Goal: Register for event/course

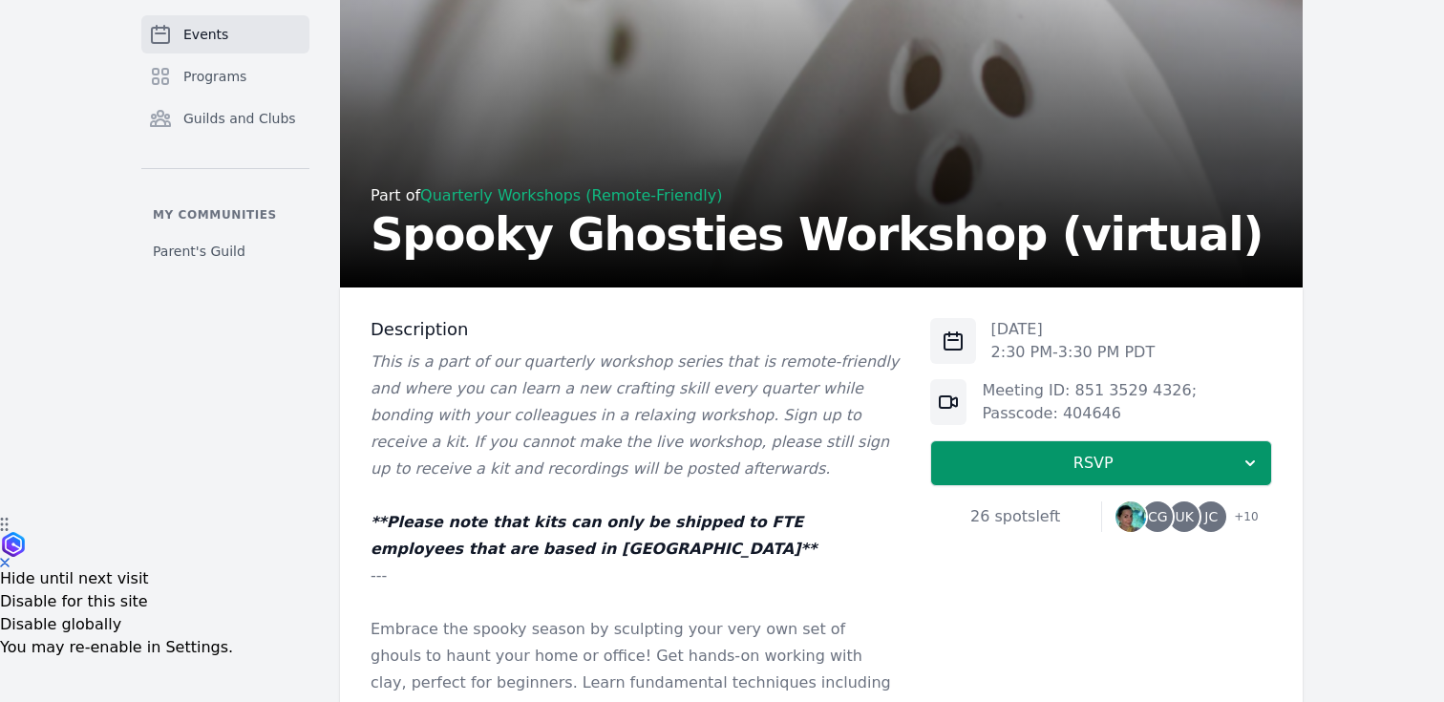
scroll to position [189, 0]
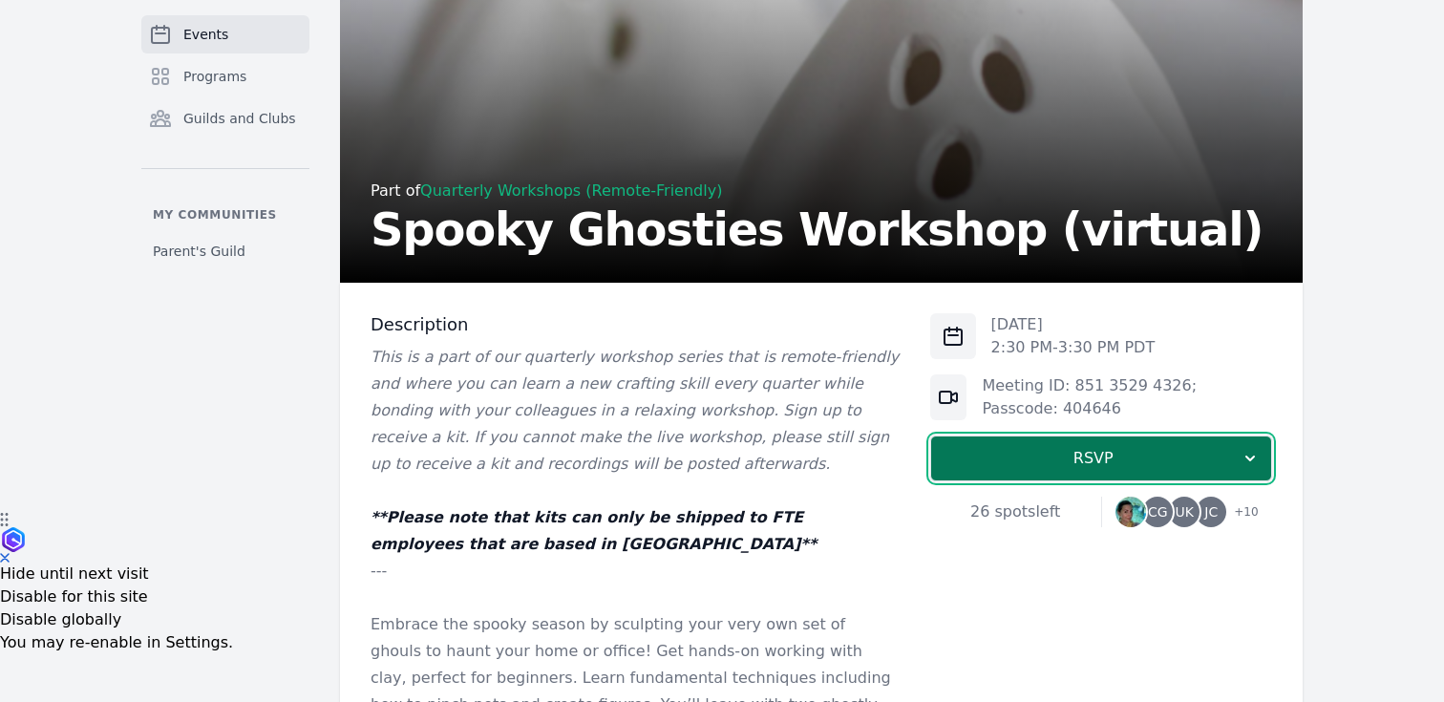
click at [1102, 446] on button "RSVP" at bounding box center [1101, 459] width 342 height 46
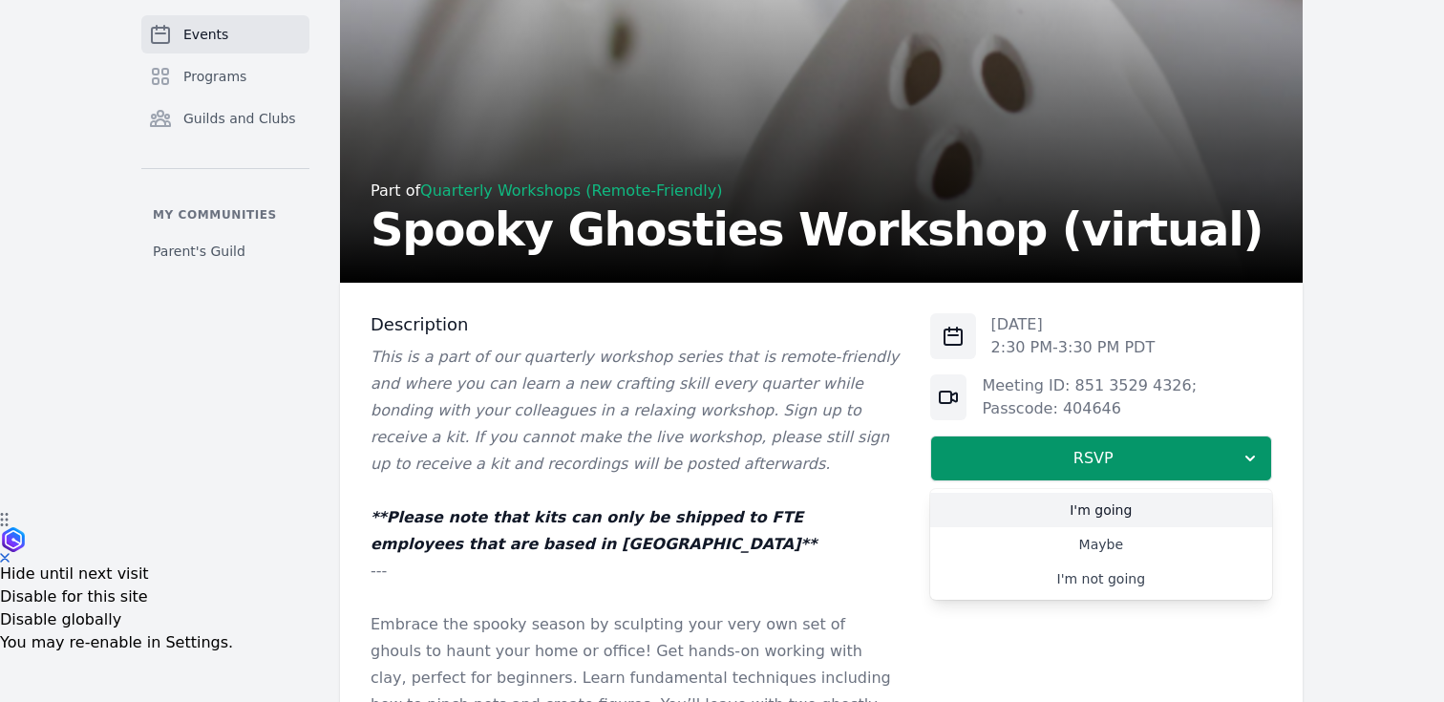
click at [1016, 504] on link "I'm going" at bounding box center [1101, 510] width 342 height 34
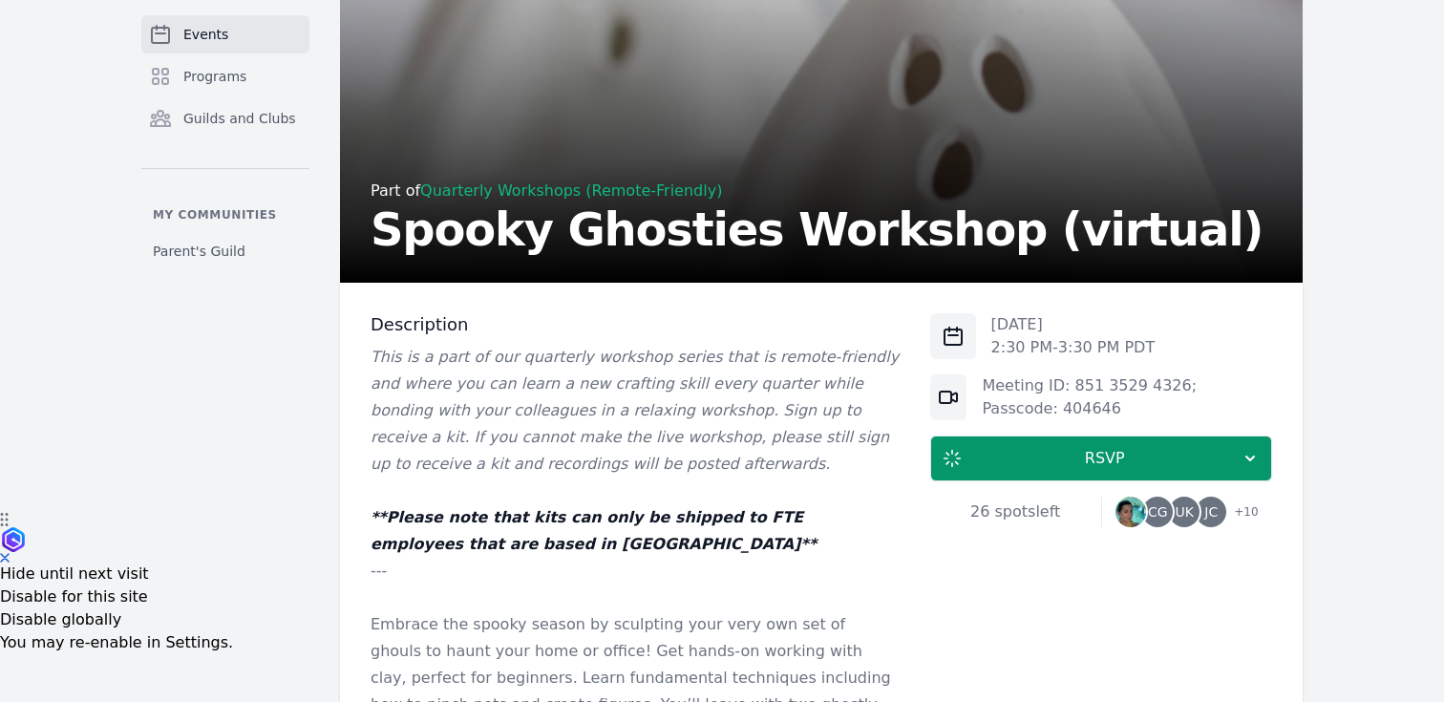
scroll to position [1064, 0]
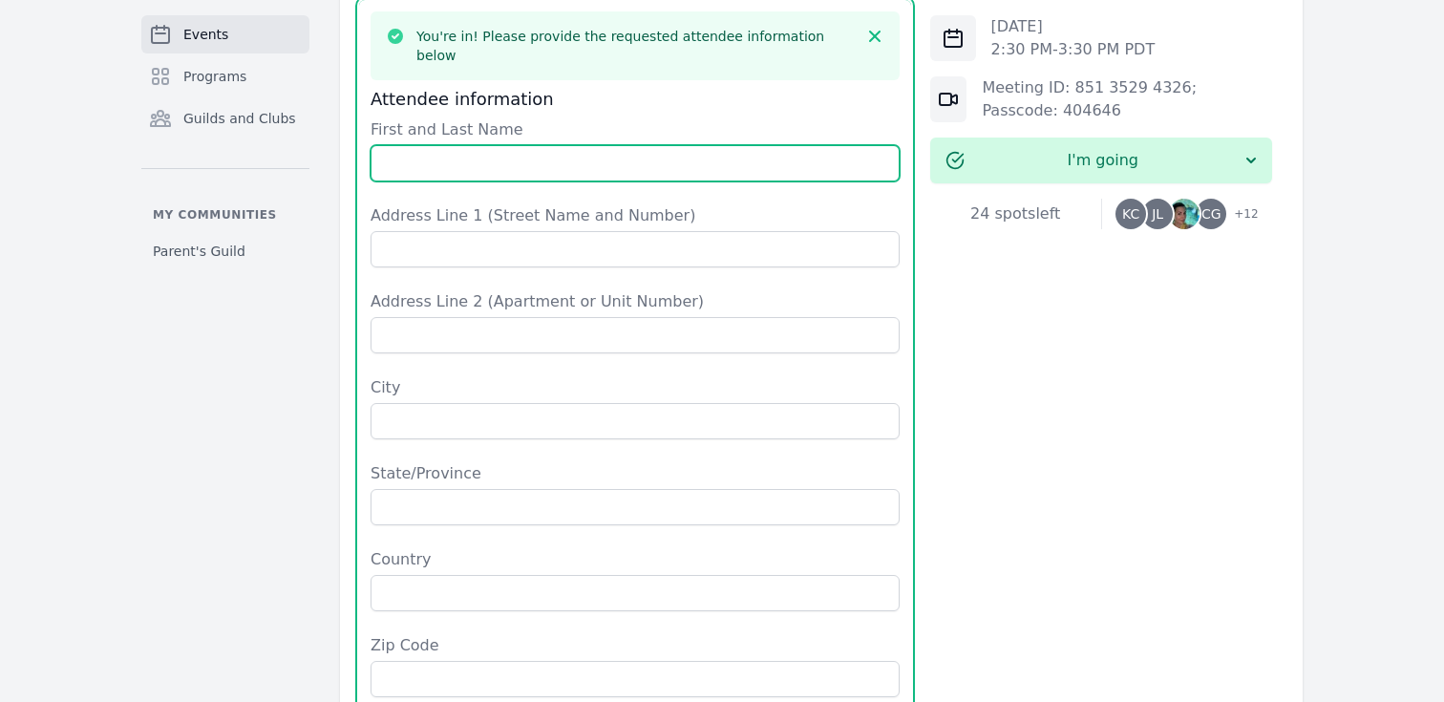
click at [741, 145] on input "First and Last Name" at bounding box center [635, 163] width 529 height 36
type input "[PERSON_NAME]"
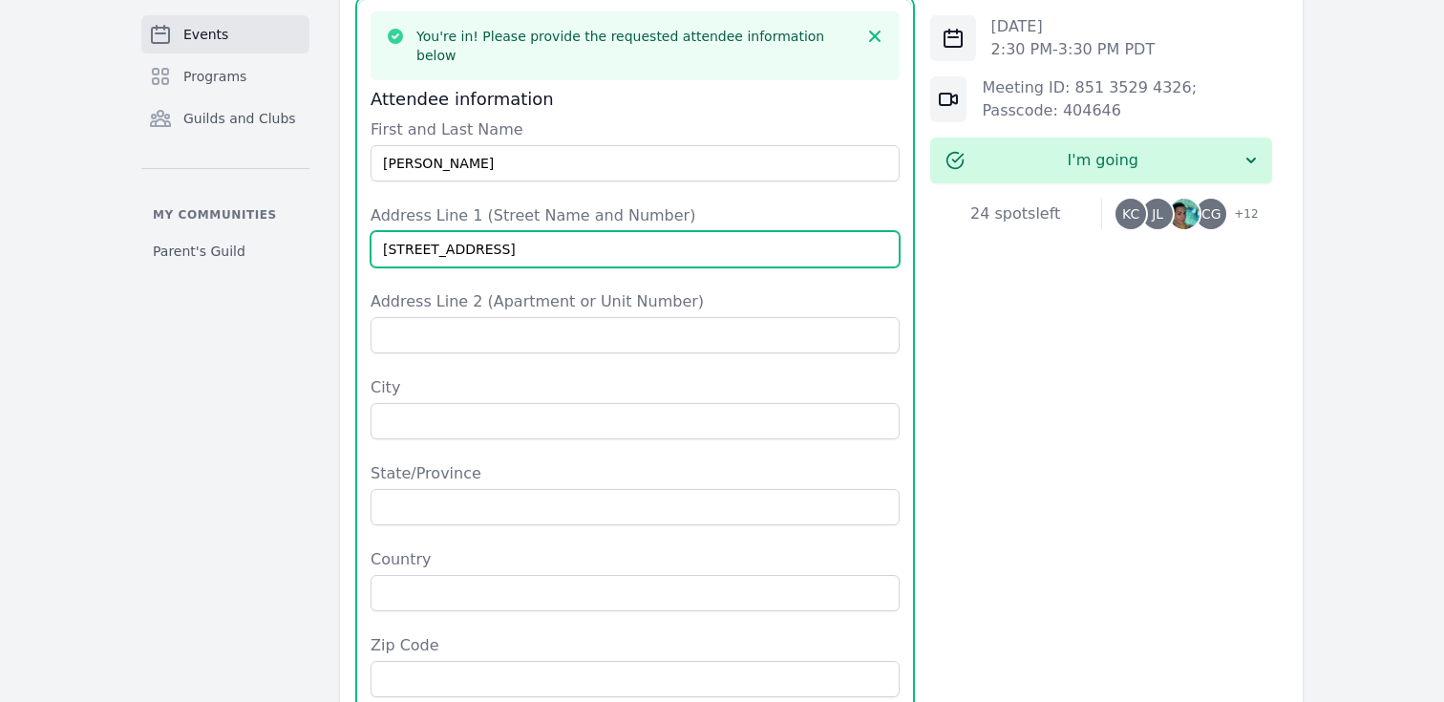
type input "[STREET_ADDRESS]"
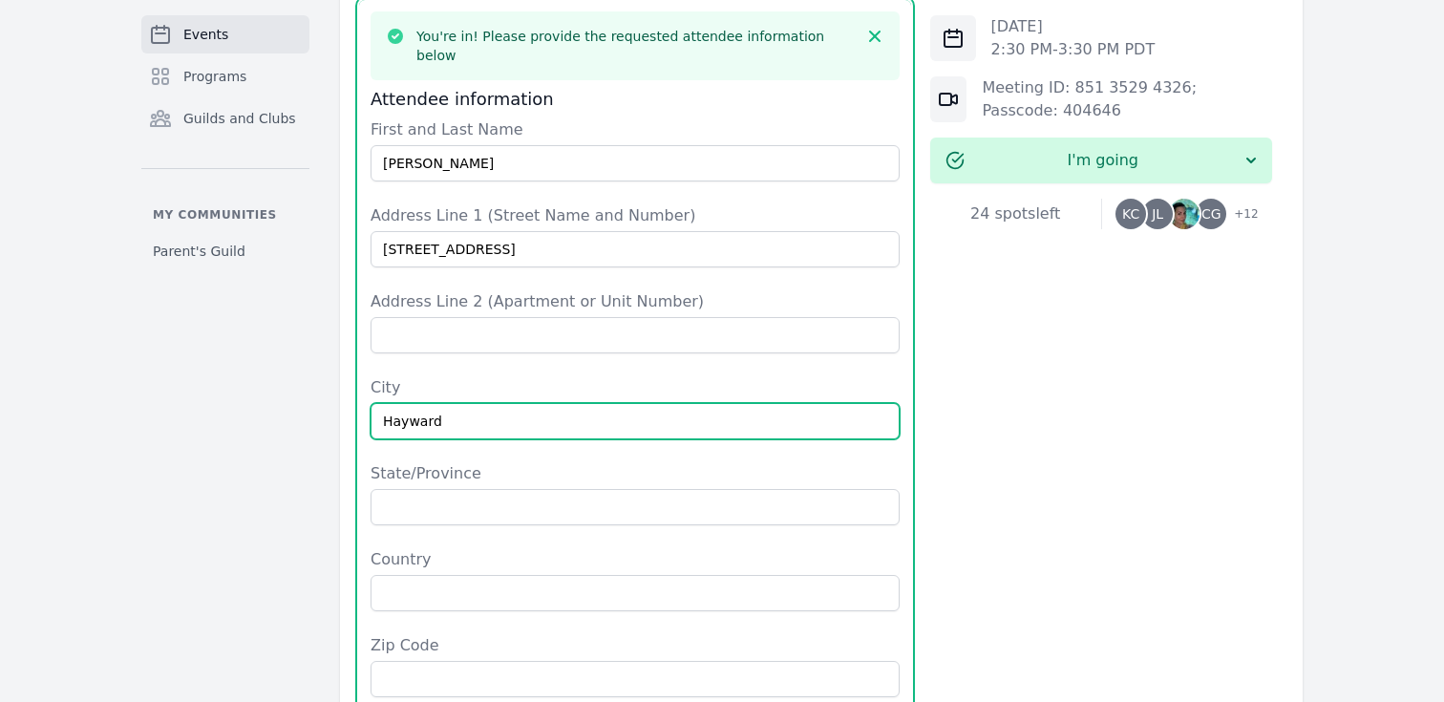
type input "Hayward"
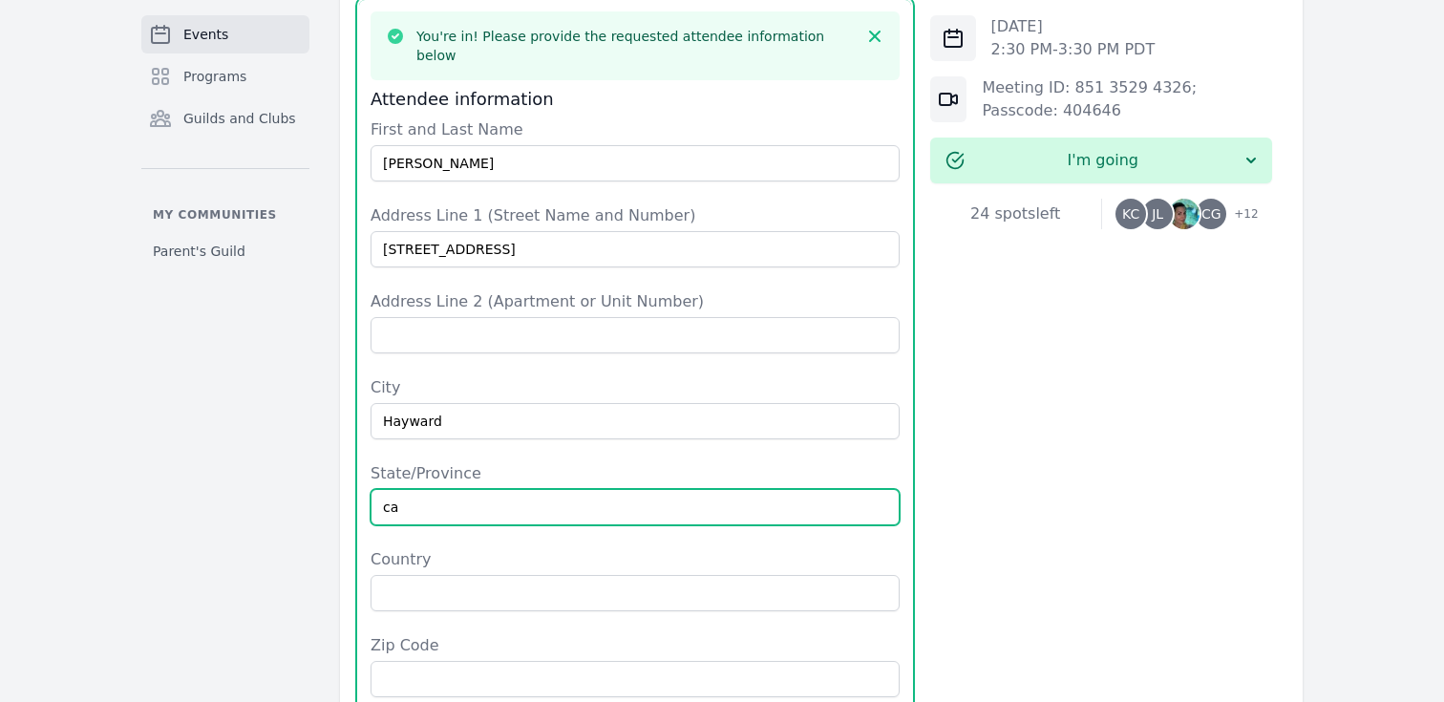
type input "c"
type input "CA"
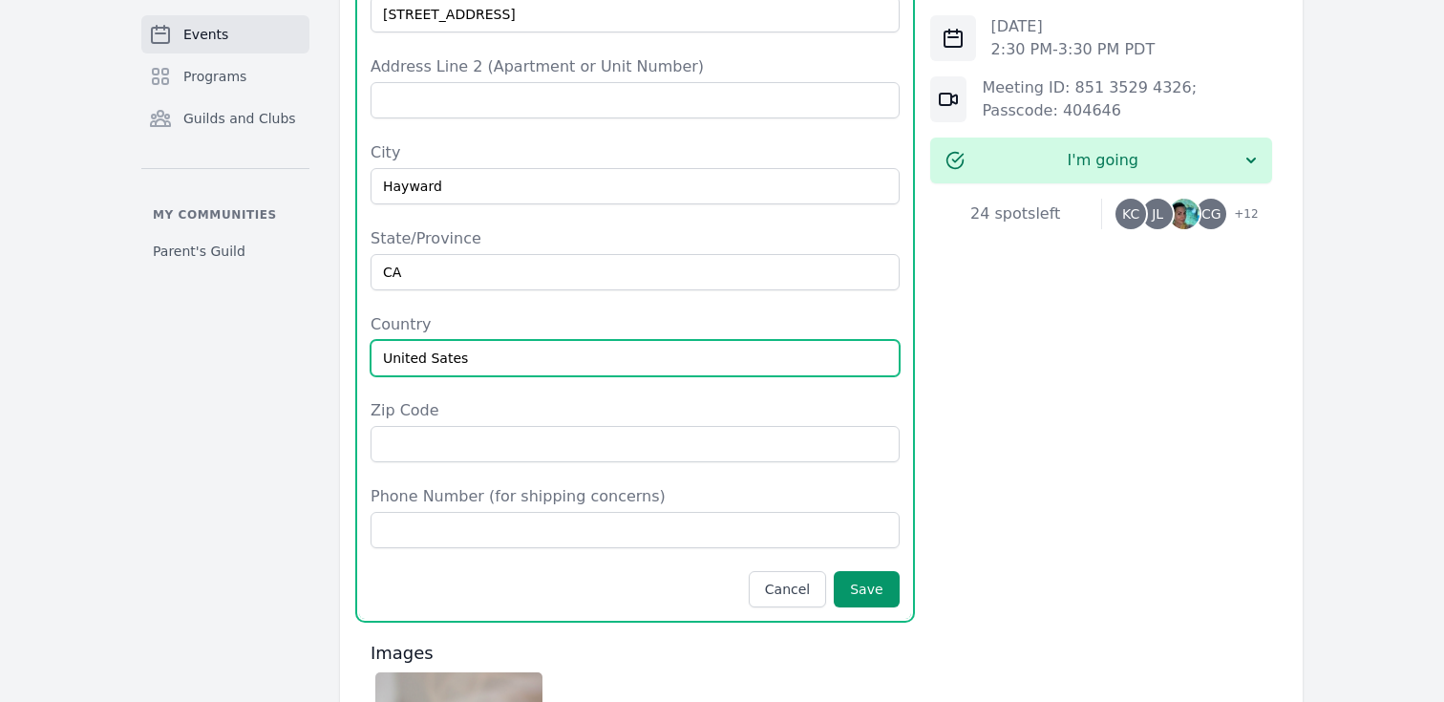
scroll to position [1302, 0]
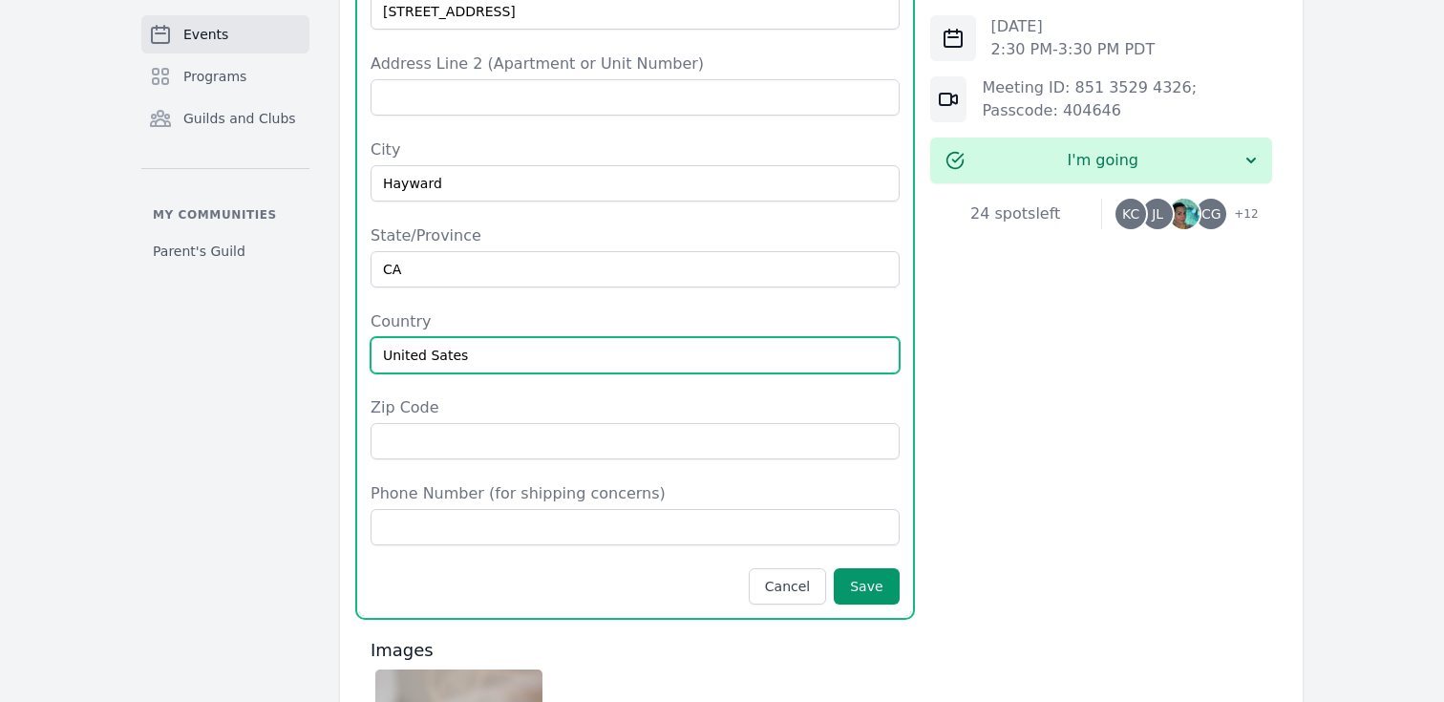
type input "United Sates"
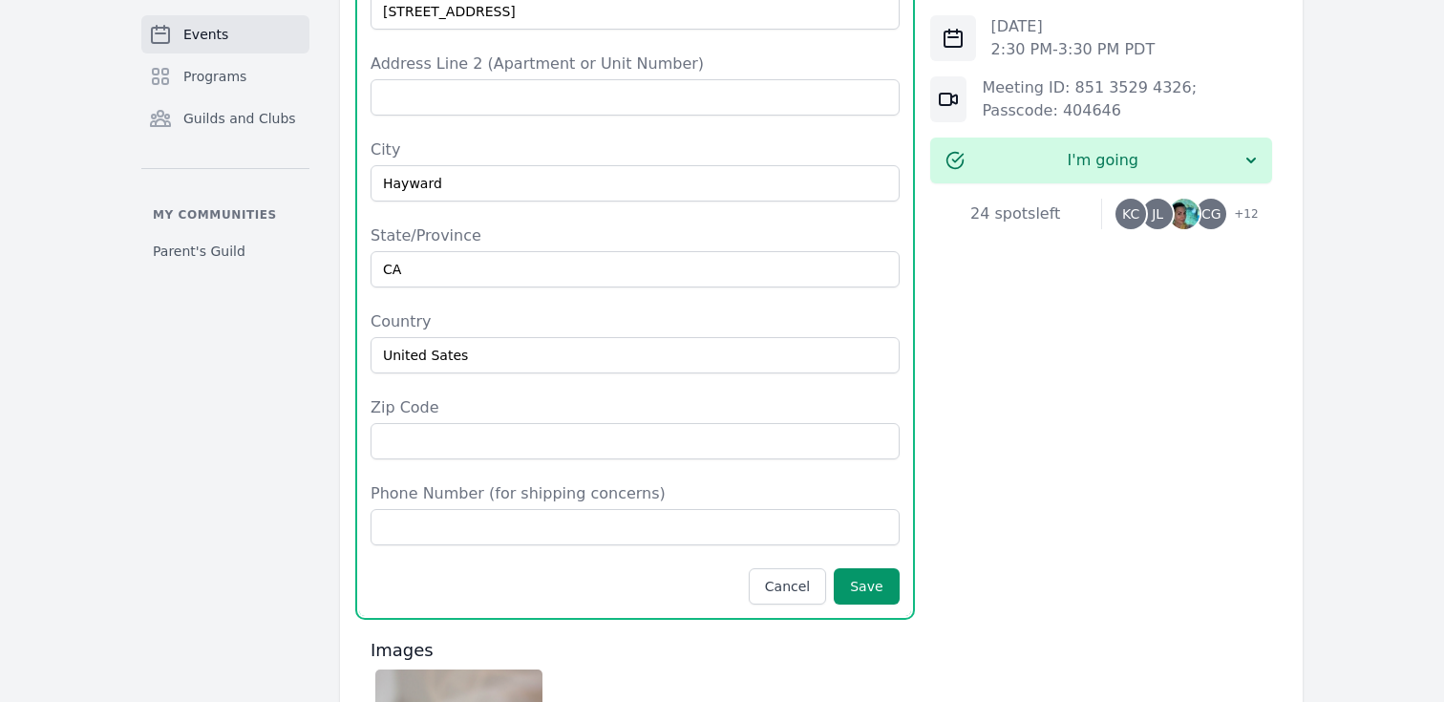
click at [492, 396] on label "Zip Code" at bounding box center [635, 407] width 529 height 23
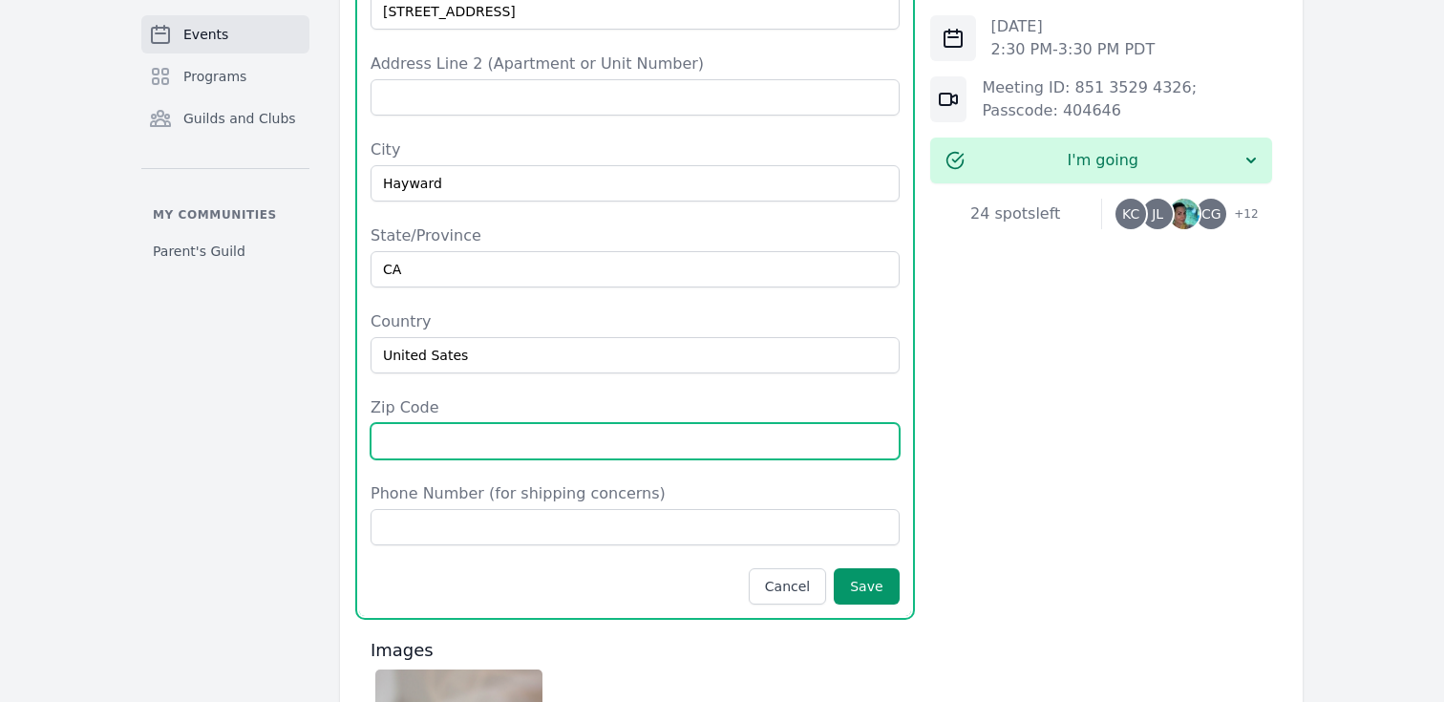
click at [492, 423] on input "Zip Code" at bounding box center [635, 441] width 529 height 36
type input "4"
type input "94544"
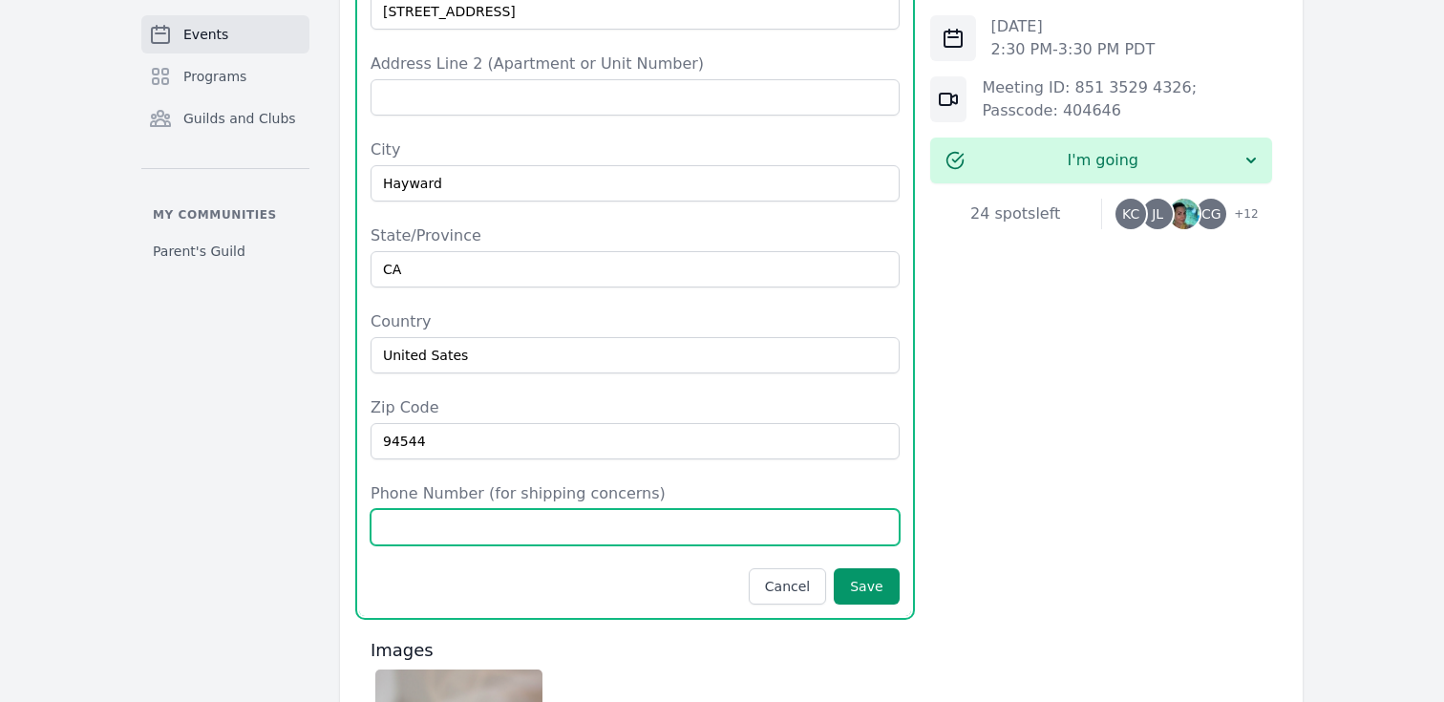
click at [459, 509] on input "Phone Number (for shipping concerns)" at bounding box center [635, 527] width 529 height 36
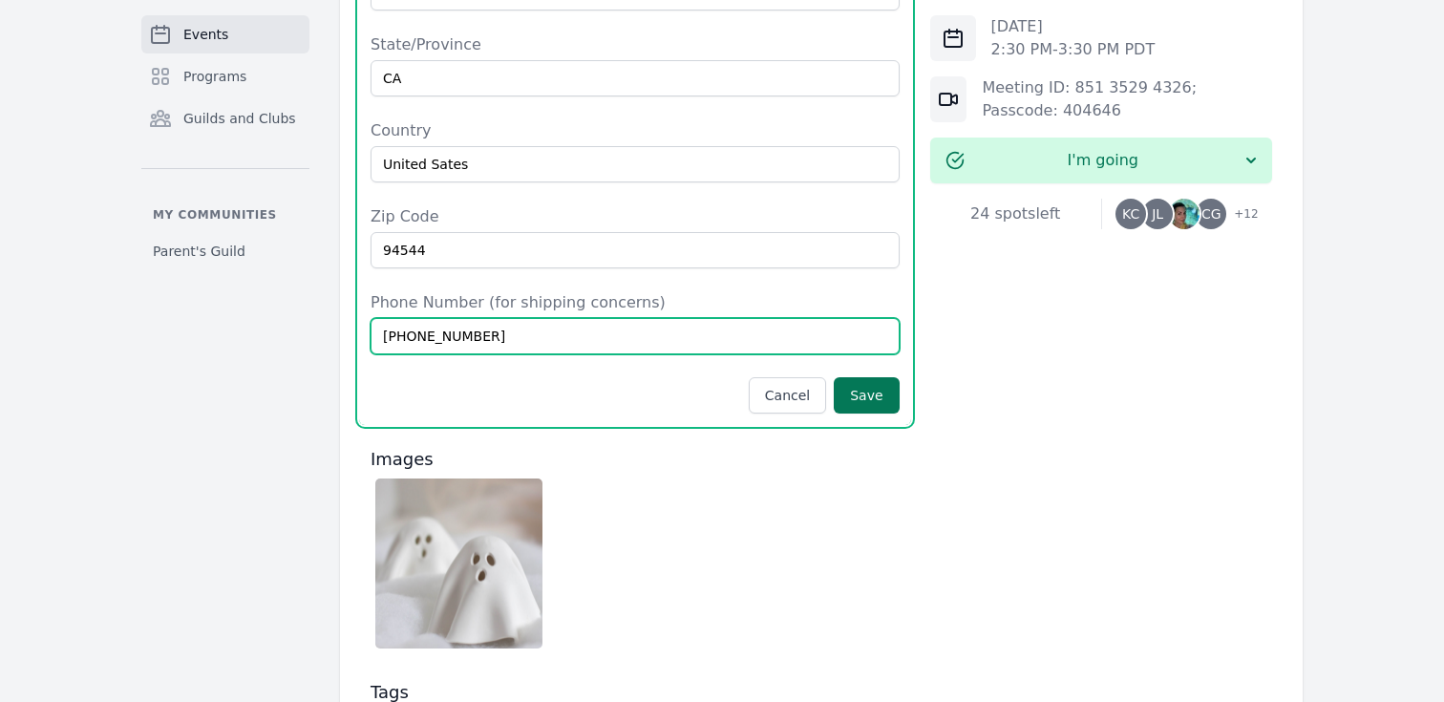
scroll to position [1509, 0]
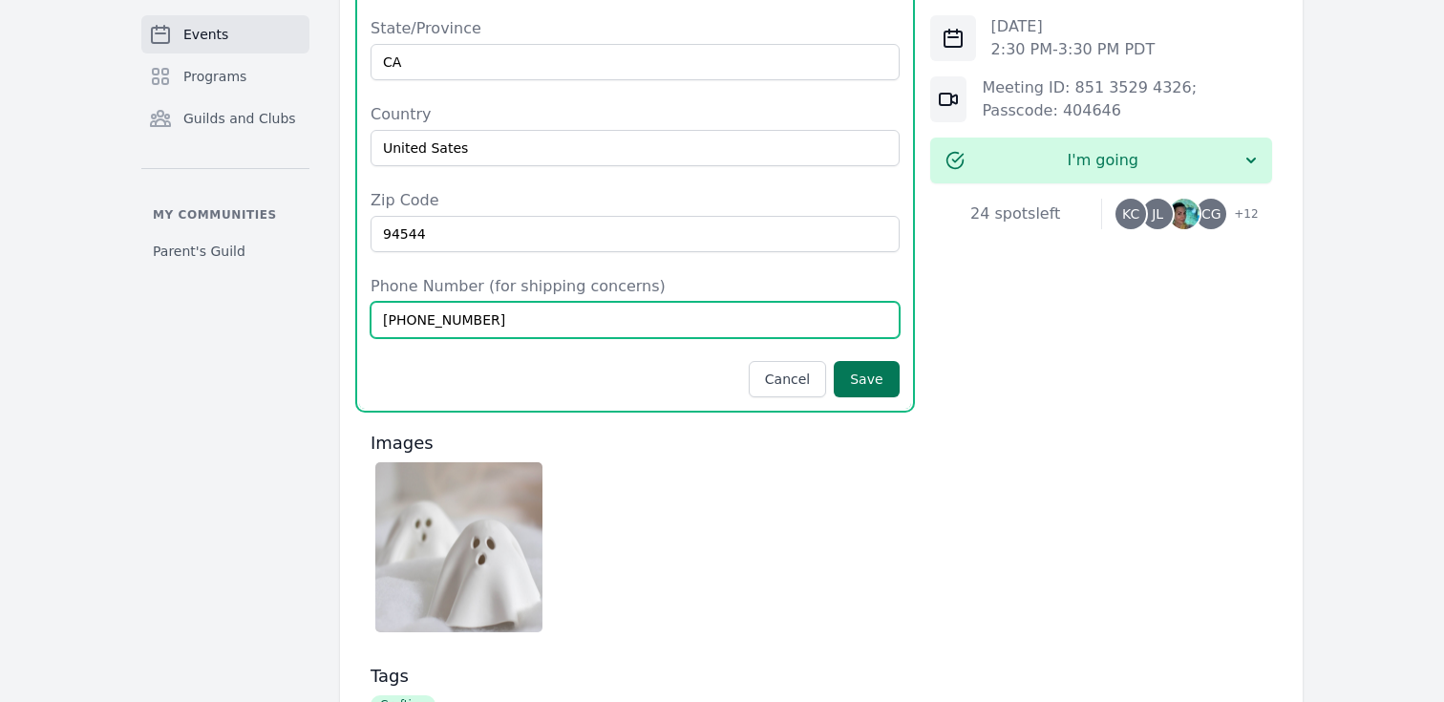
type input "[PHONE_NUMBER]"
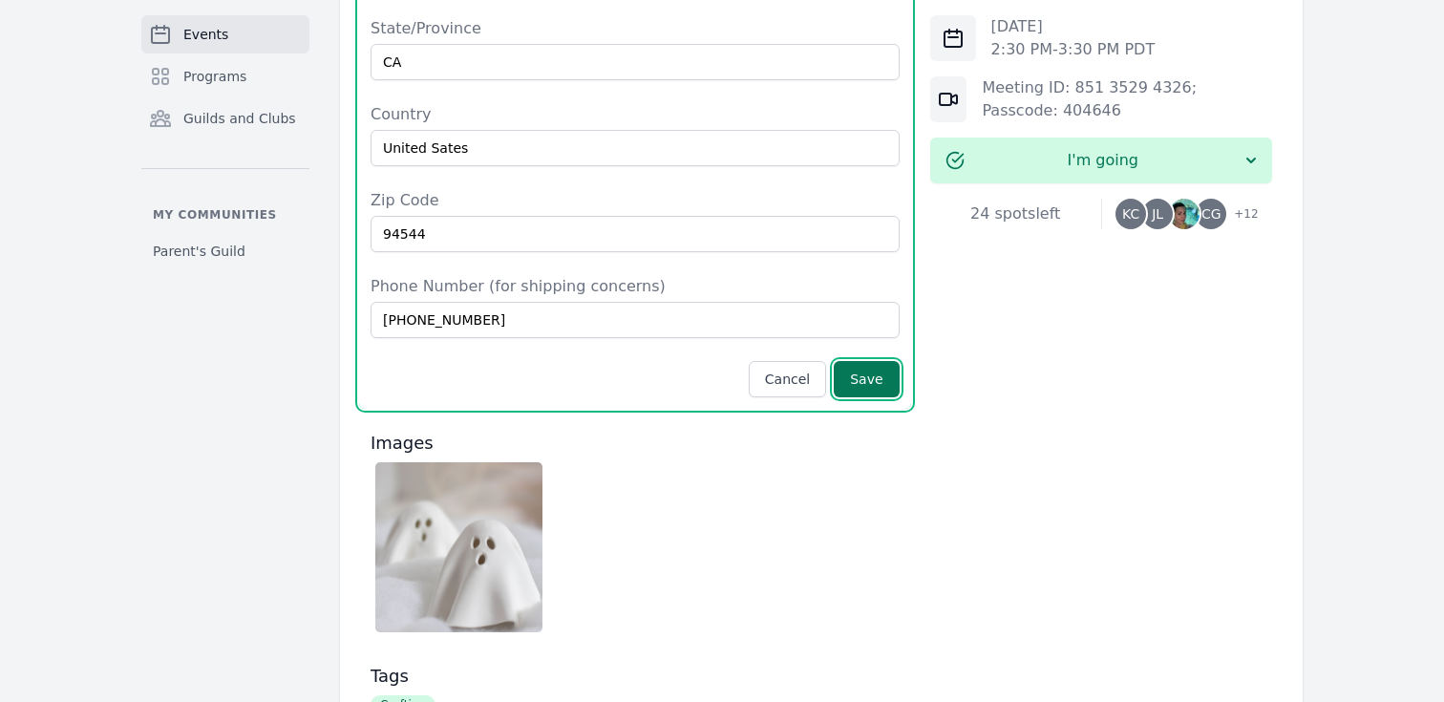
click at [880, 361] on button "Save" at bounding box center [866, 379] width 65 height 36
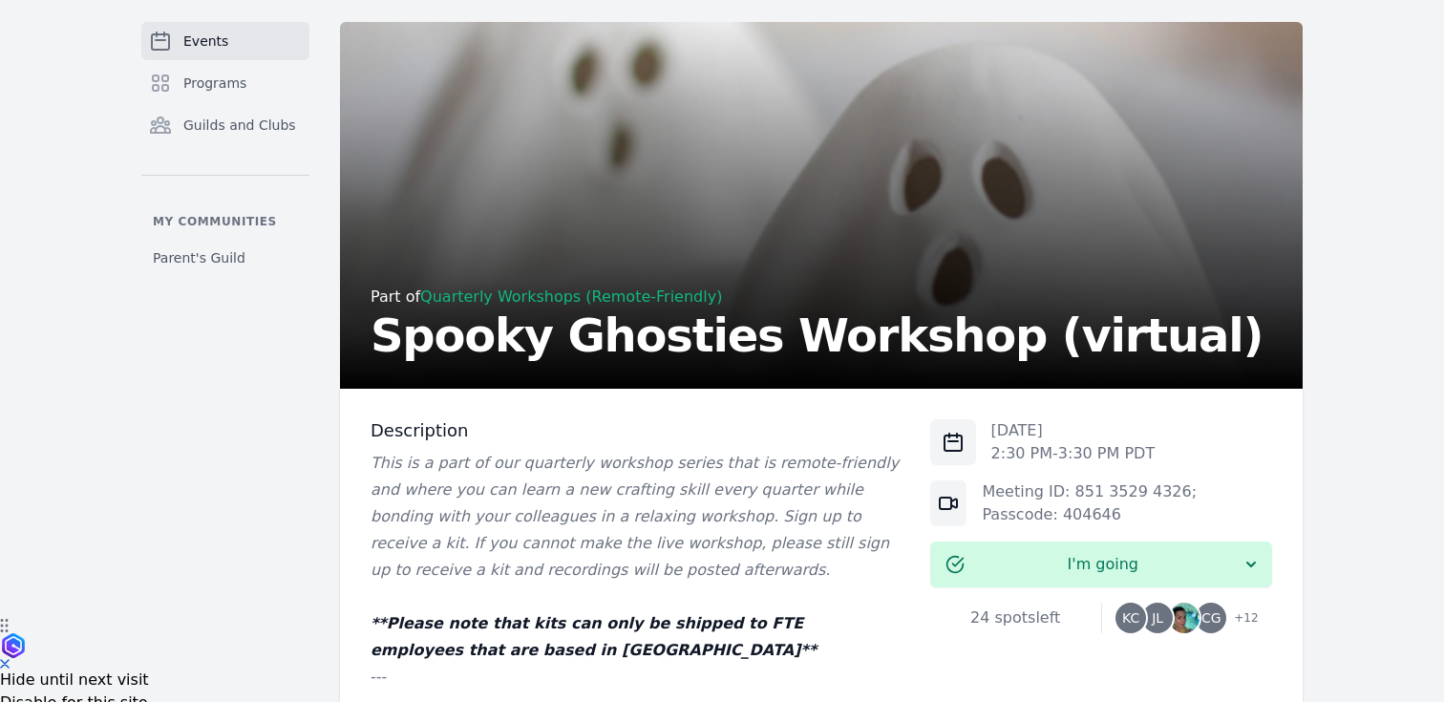
scroll to position [103, 0]
